Goal: Use online tool/utility

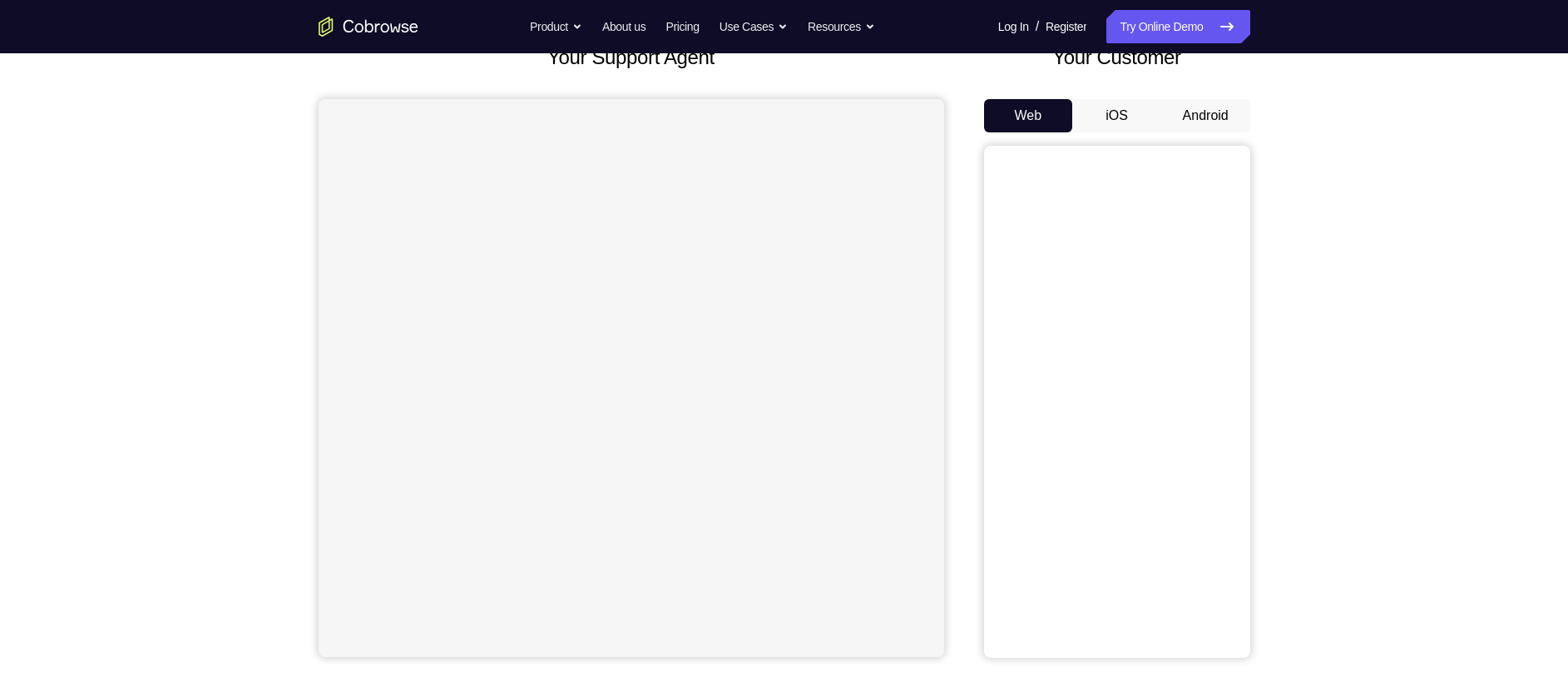
scroll to position [119, 0]
click at [1205, 111] on button "Android" at bounding box center [1205, 114] width 89 height 34
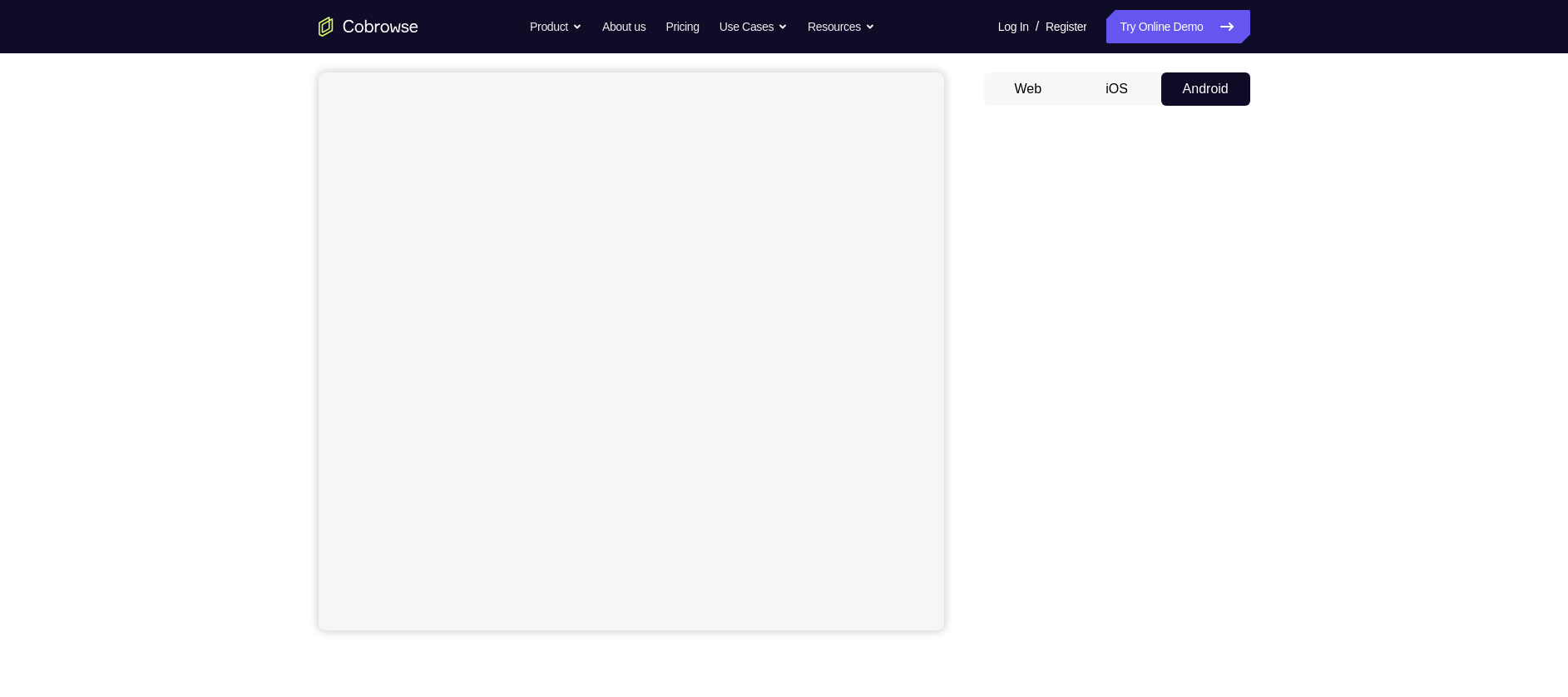
scroll to position [146, 0]
click at [1132, 86] on button "iOS" at bounding box center [1116, 87] width 89 height 34
click at [1192, 87] on button "Android" at bounding box center [1205, 87] width 89 height 34
click at [1122, 81] on button "iOS" at bounding box center [1116, 87] width 89 height 34
click at [1183, 96] on button "Android" at bounding box center [1205, 87] width 89 height 34
